Goal: Task Accomplishment & Management: Use online tool/utility

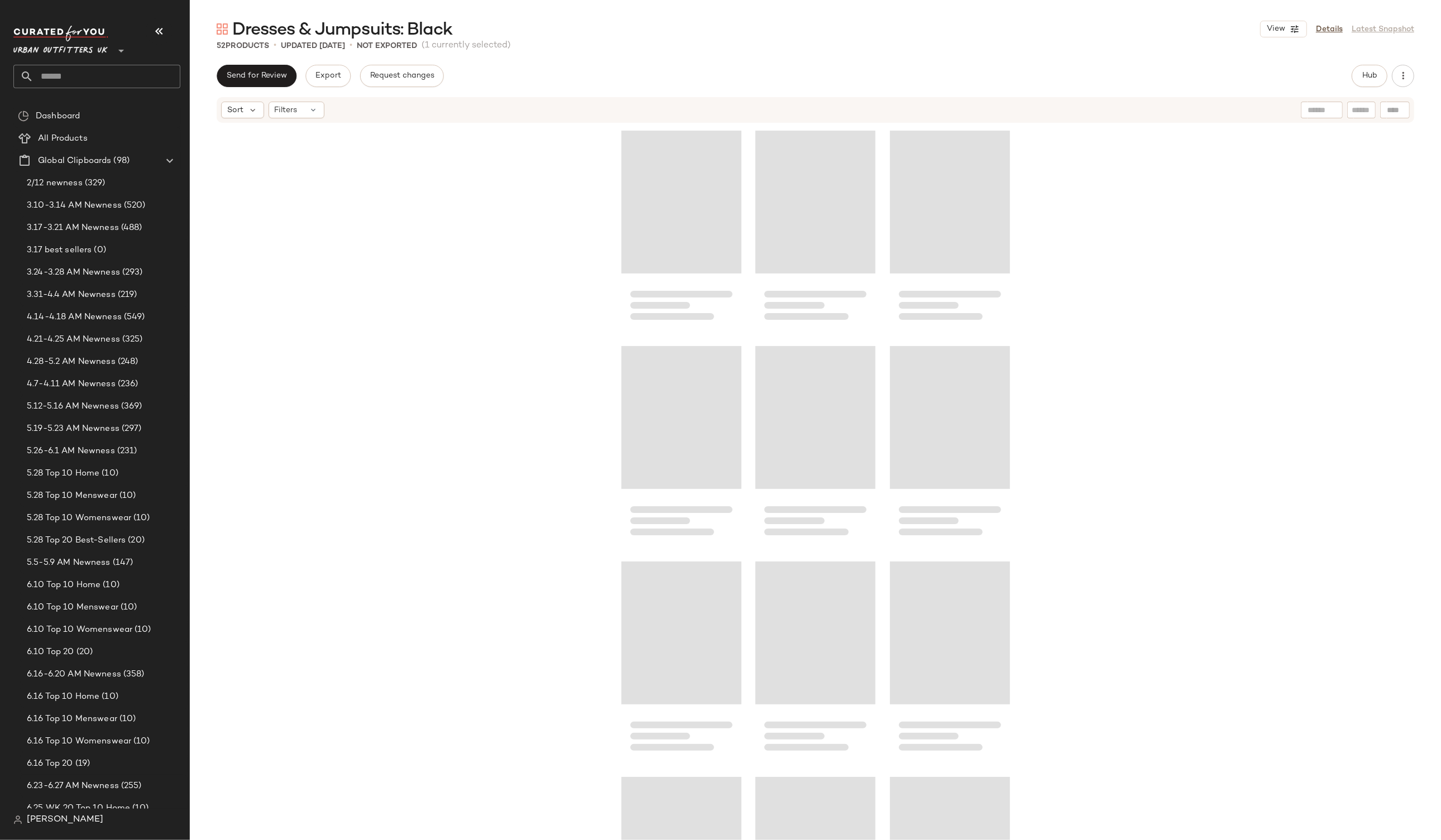
scroll to position [655, 0]
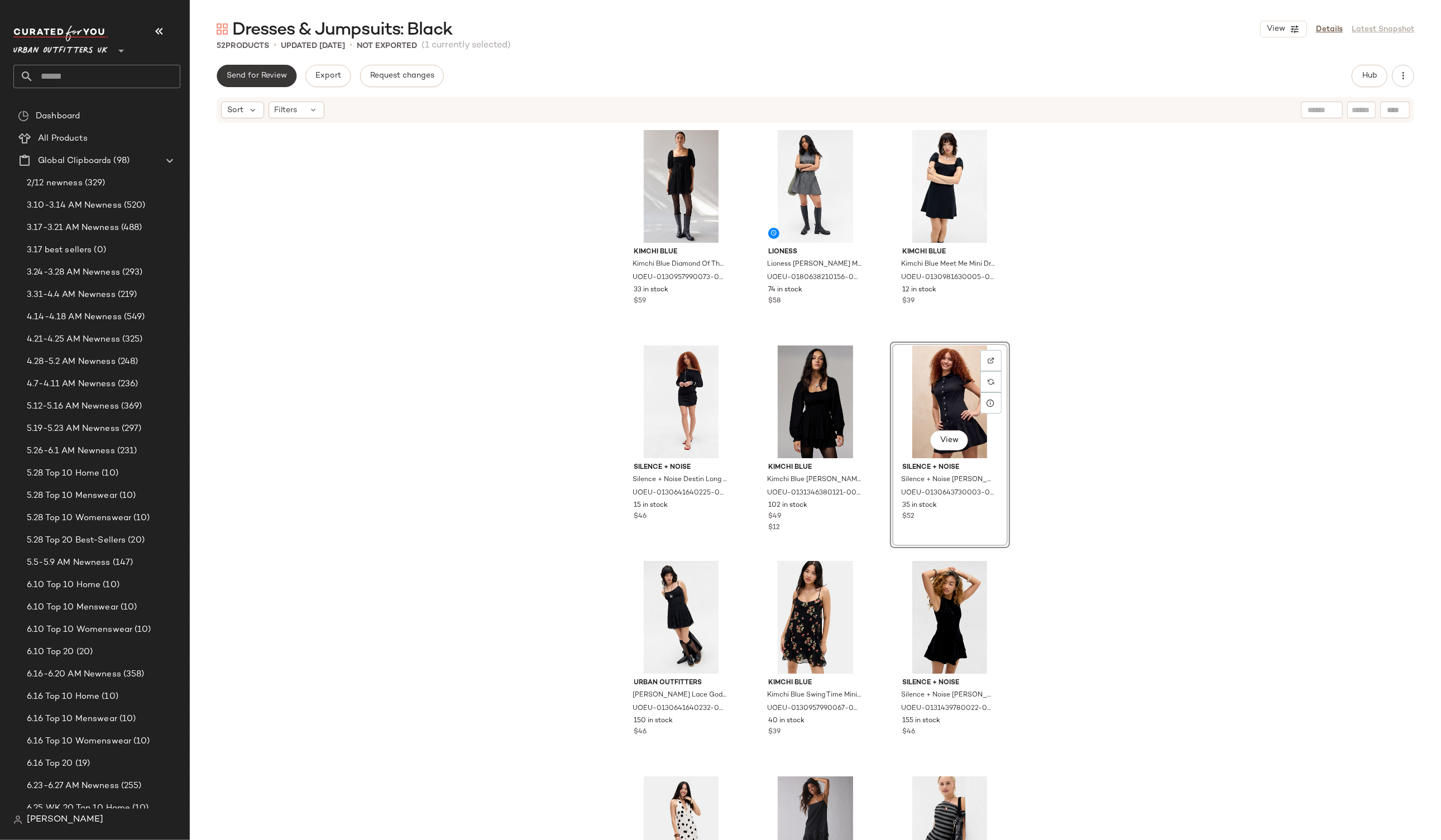
click at [262, 72] on span "Send for Review" at bounding box center [257, 76] width 61 height 9
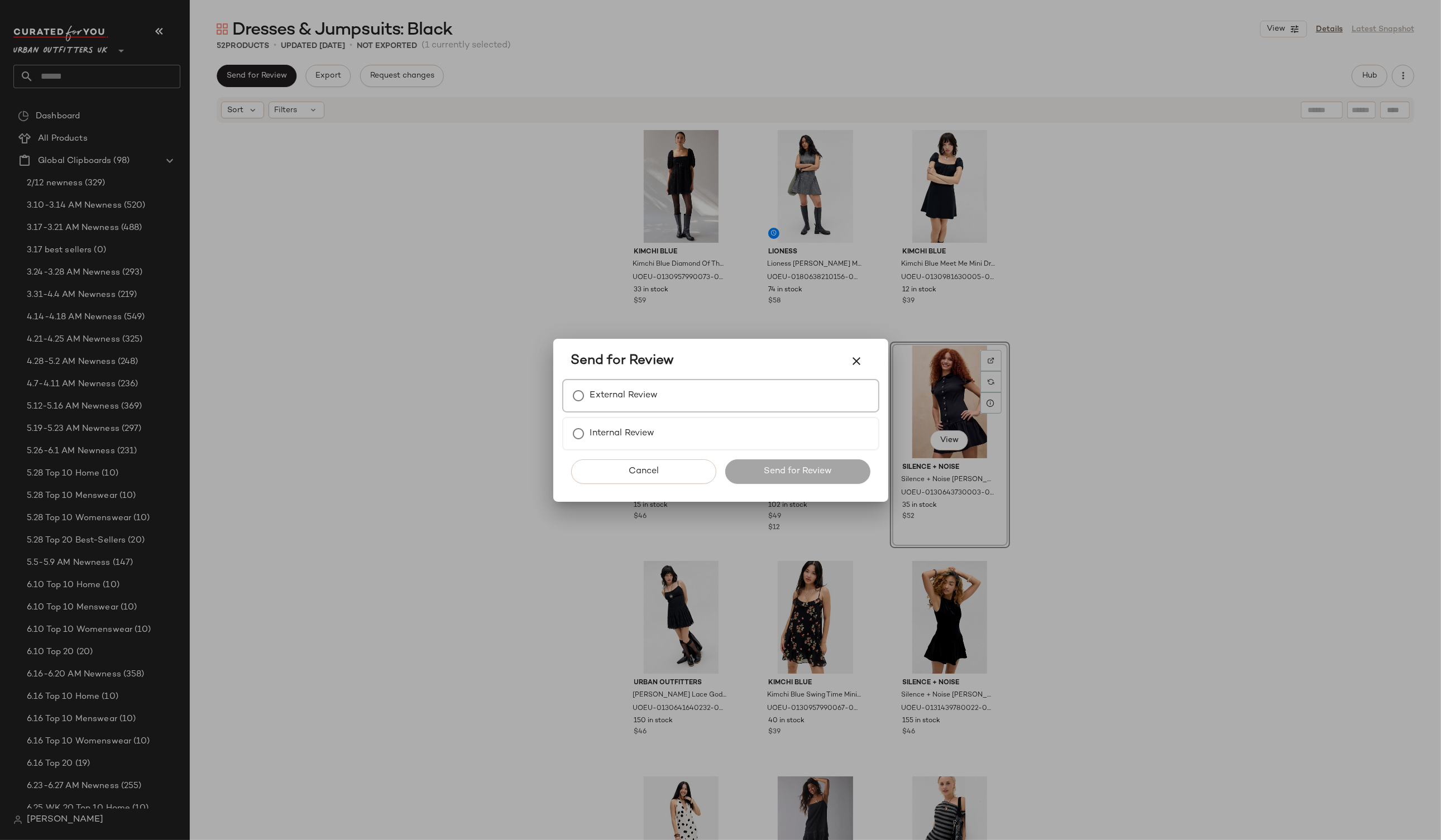
click at [611, 401] on label "External Review" at bounding box center [624, 395] width 68 height 22
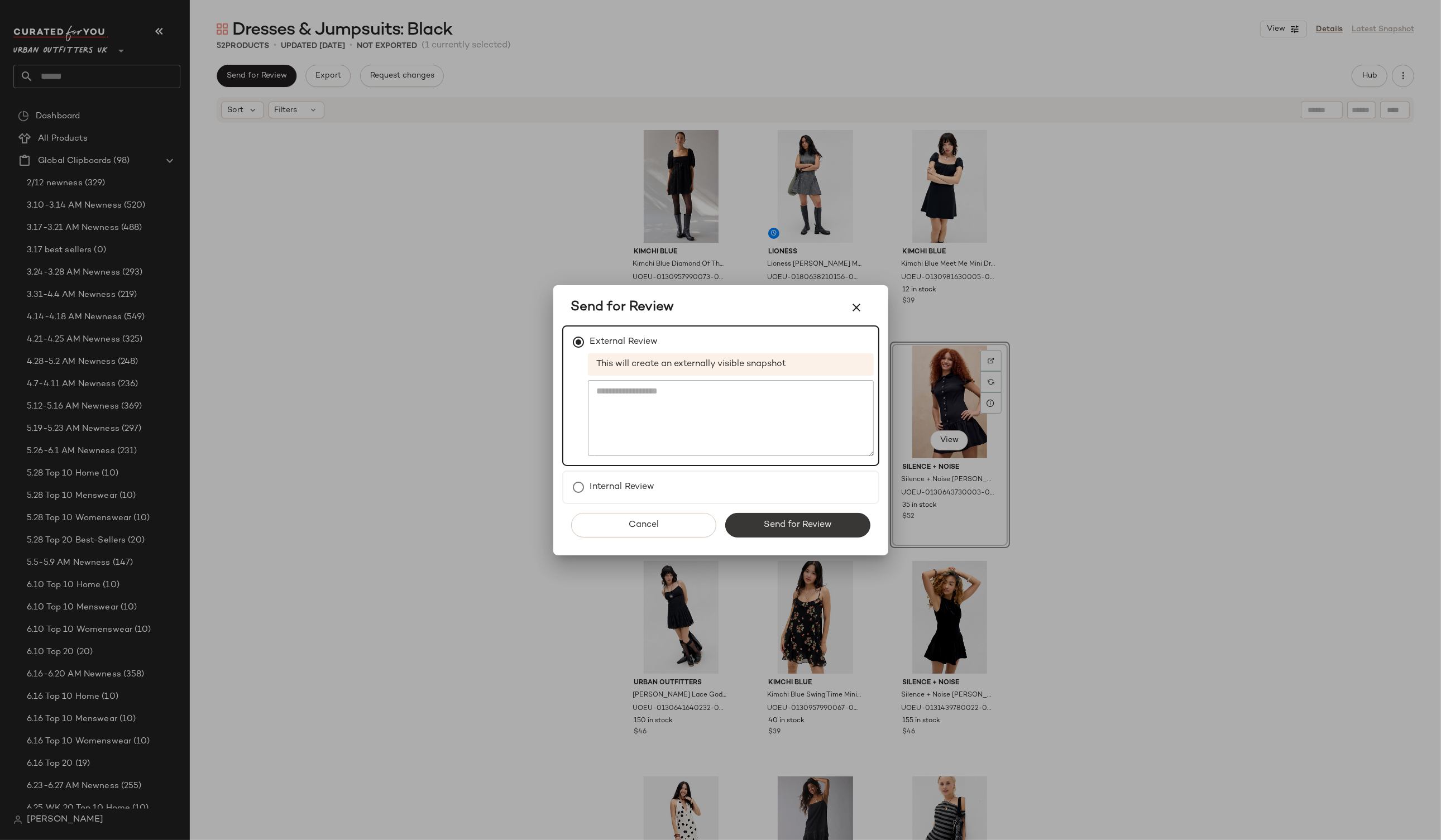
click at [778, 531] on button "Send for Review" at bounding box center [798, 525] width 145 height 24
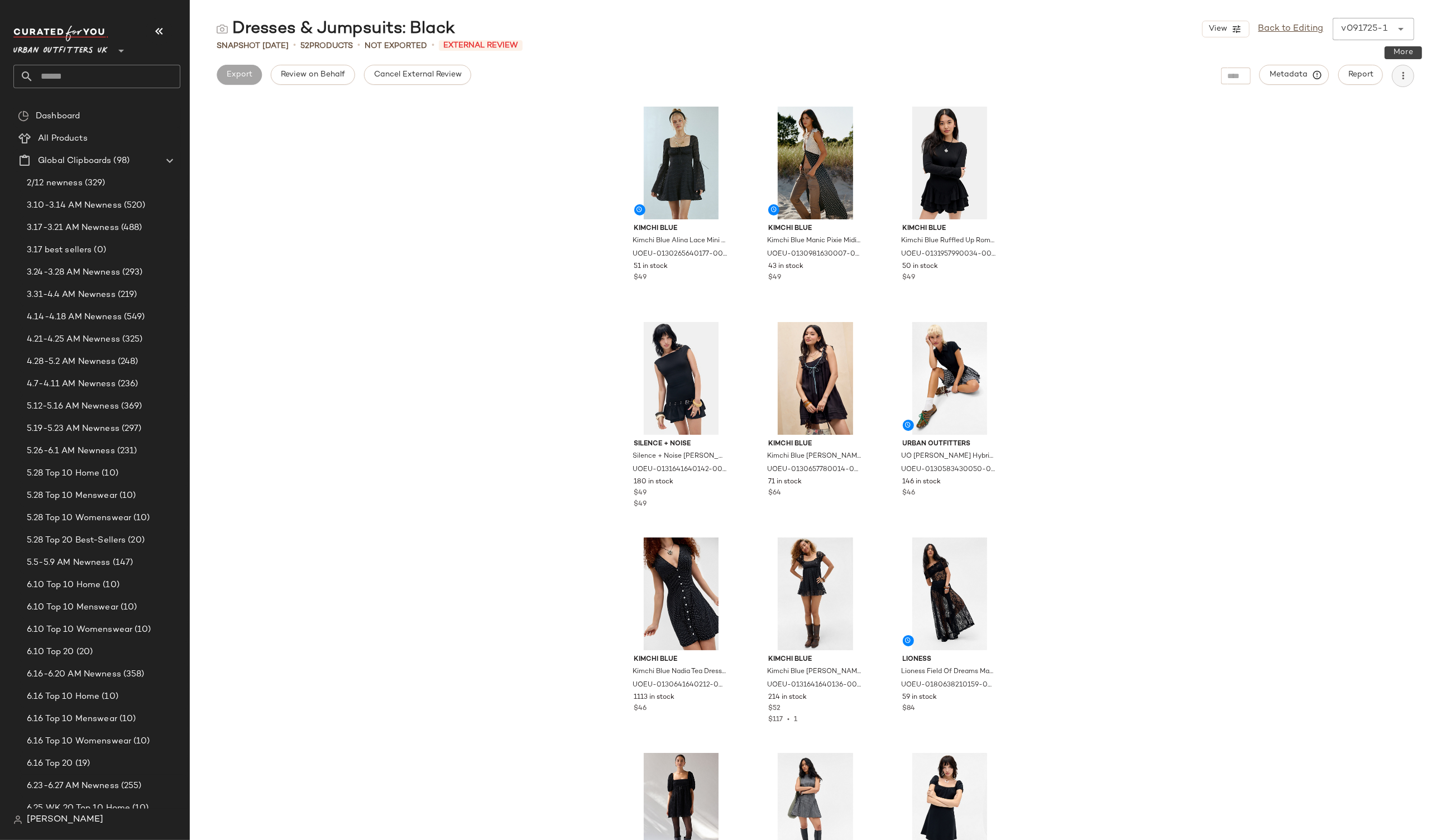
click at [1399, 81] on icon "button" at bounding box center [1402, 75] width 11 height 11
click at [1108, 174] on div "Kimchi Blue Kimchi Blue Alina Lace Mini Dress - Black M at Urban Outfitters UOE…" at bounding box center [815, 470] width 1251 height 739
click at [1301, 75] on span "Metadata" at bounding box center [1294, 75] width 51 height 10
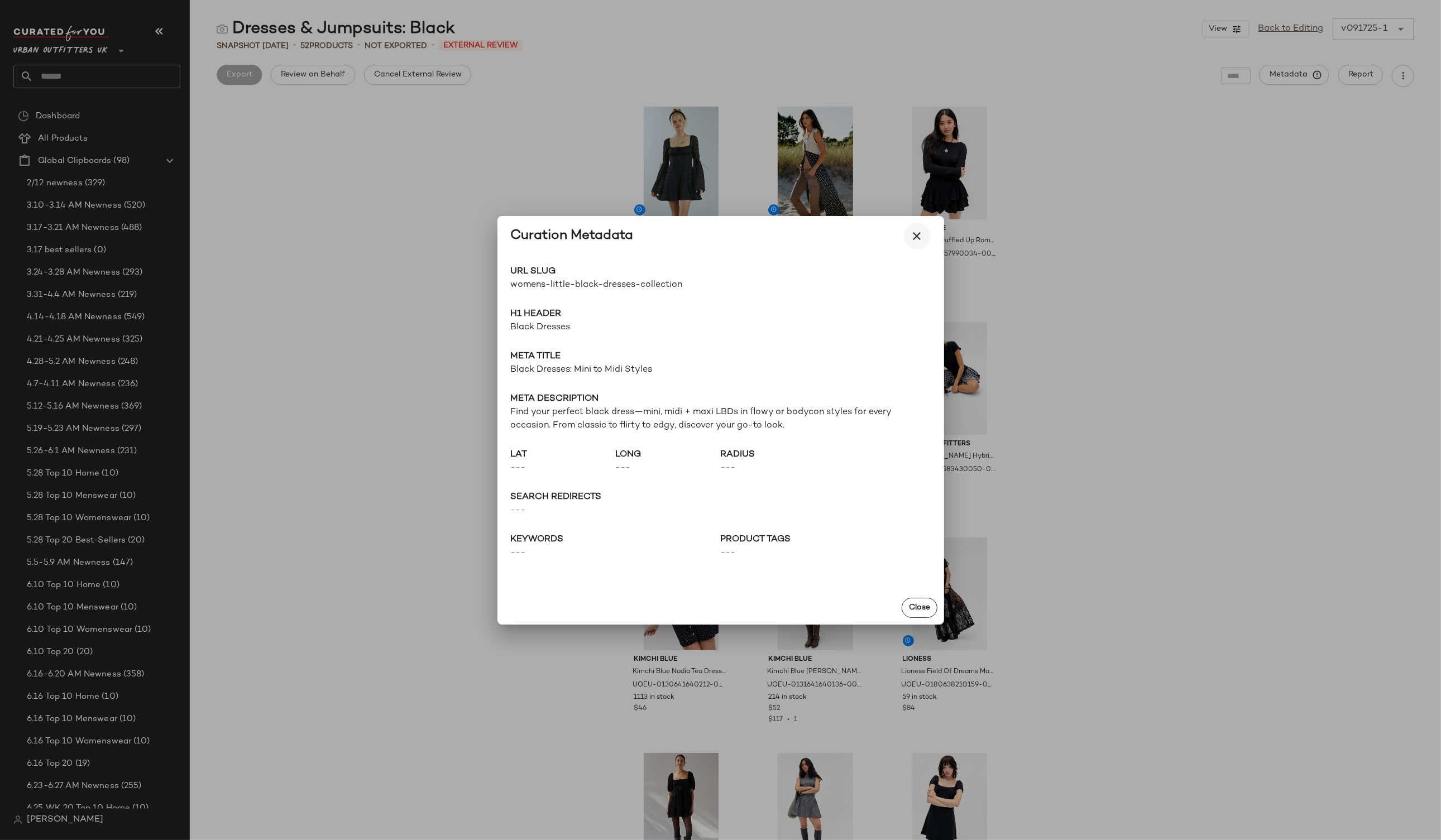
click at [916, 231] on icon "button" at bounding box center [917, 236] width 14 height 14
